Goal: Task Accomplishment & Management: Use online tool/utility

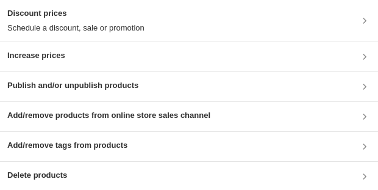
click at [356, 25] on div "Discount prices Schedule a discount, sale or promotion" at bounding box center [189, 20] width 364 height 27
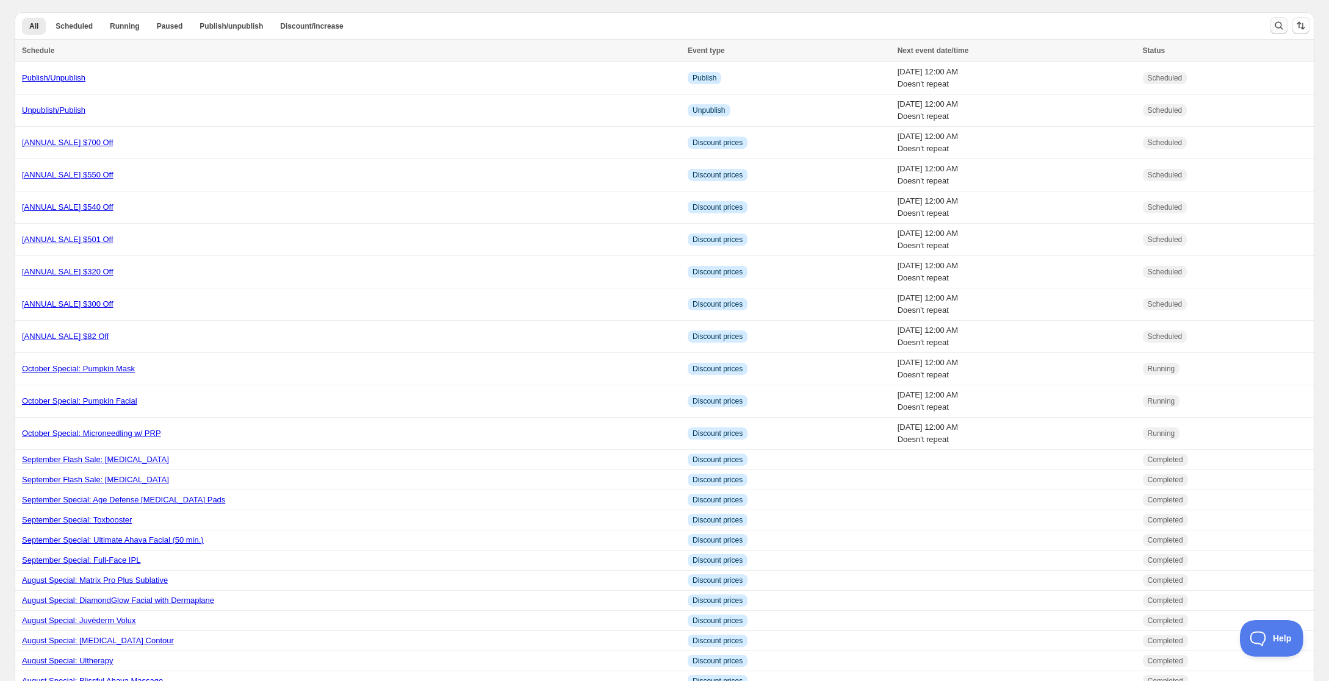
click at [1282, 22] on icon "Search and filter results" at bounding box center [1279, 26] width 12 height 12
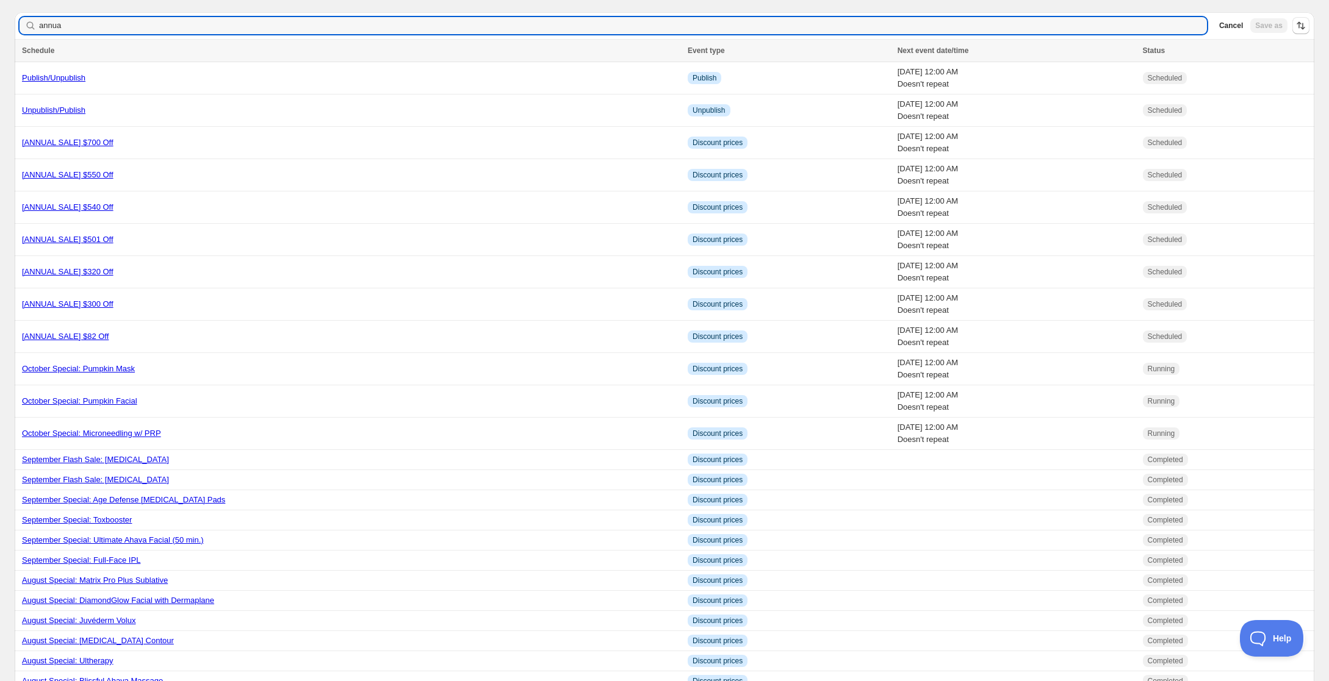
type input "annual"
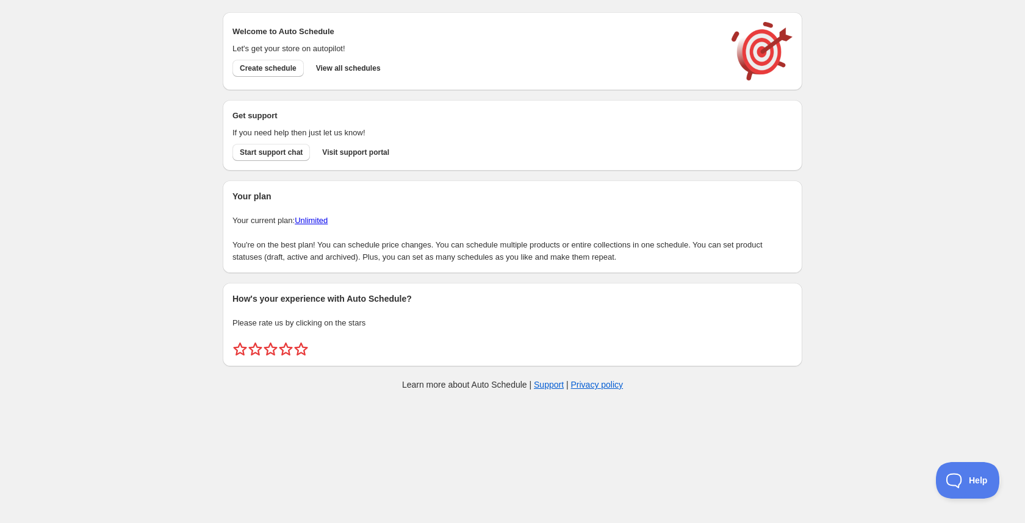
click at [354, 70] on span "View all schedules" at bounding box center [348, 68] width 65 height 10
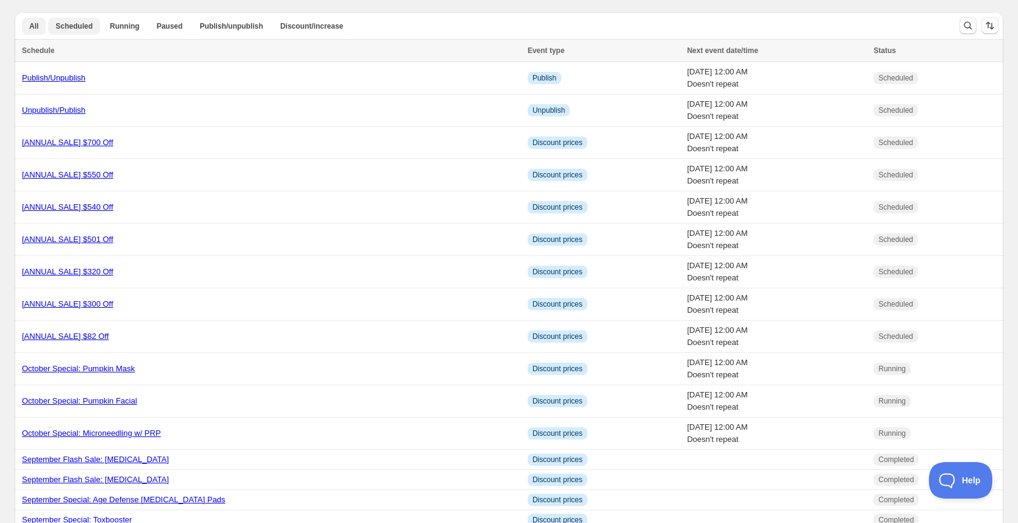
click at [82, 30] on span "Scheduled" at bounding box center [74, 26] width 37 height 10
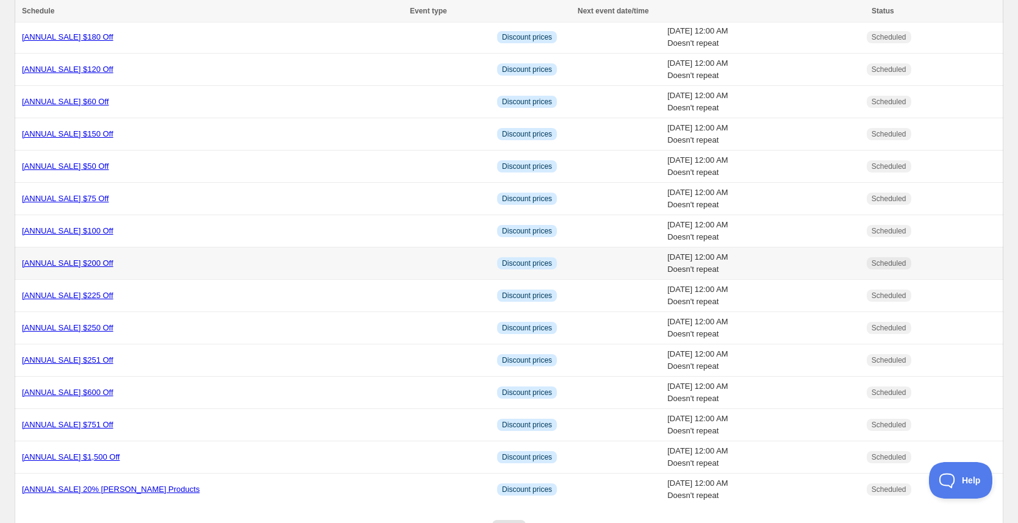
click at [108, 265] on link "[ANNUAL SALE] $200 Off" at bounding box center [68, 263] width 92 height 9
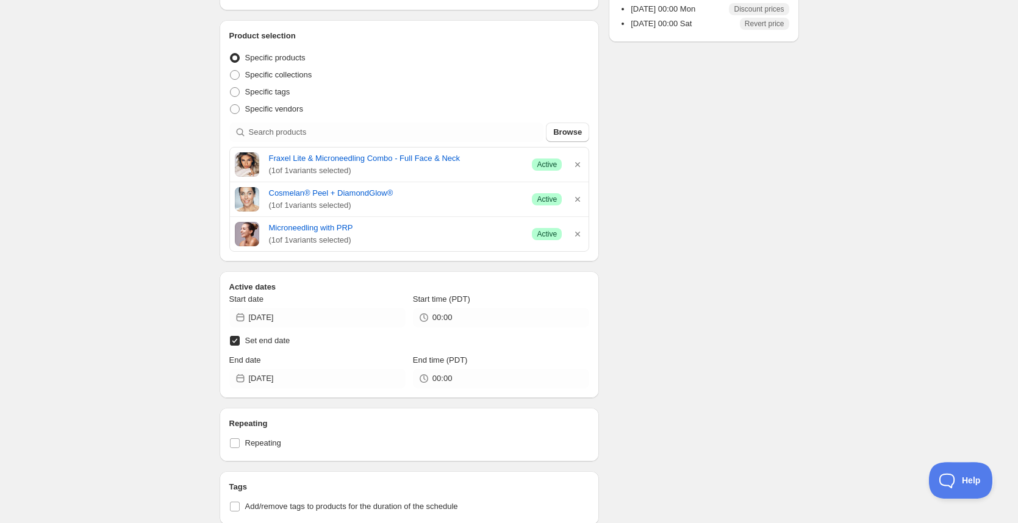
scroll to position [251, 0]
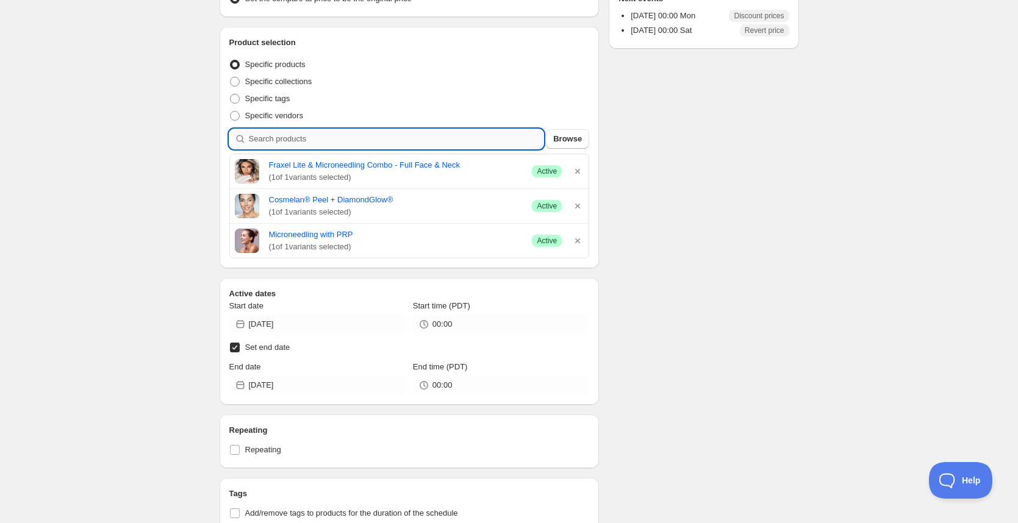
click at [401, 140] on input "search" at bounding box center [396, 139] width 295 height 20
type input "p"
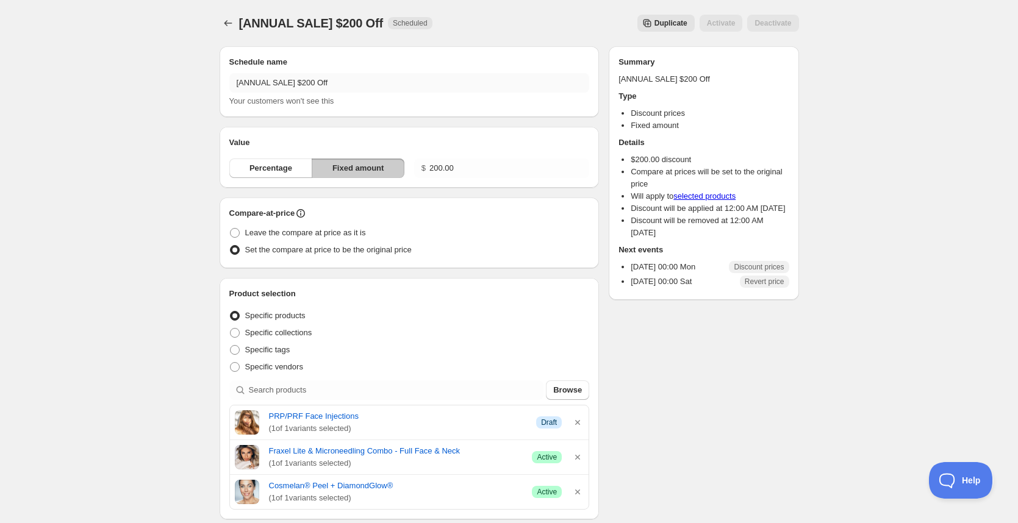
scroll to position [185, 0]
